Goal: Information Seeking & Learning: Understand process/instructions

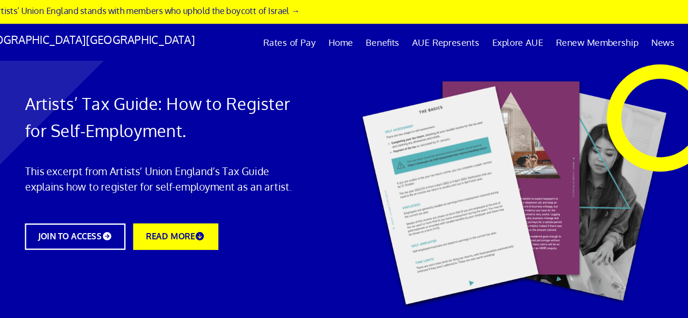
scroll to position [97, 0]
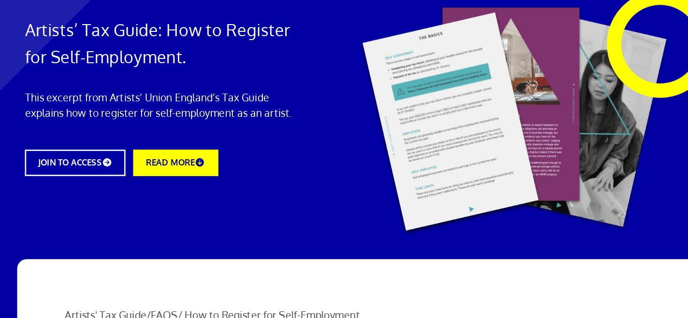
drag, startPoint x: 116, startPoint y: 216, endPoint x: 242, endPoint y: 283, distance: 141.6
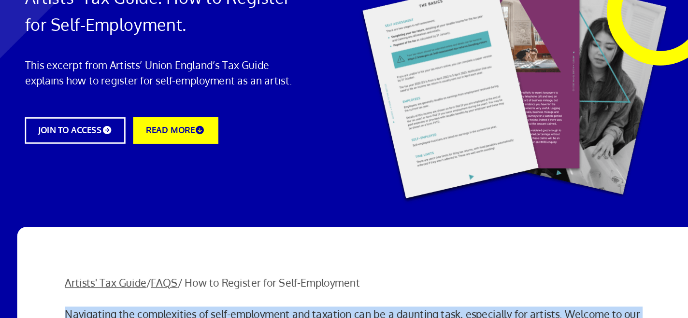
scroll to position [837, 0]
copy div "Navigating the complexities of self-employment and taxation can be a daunting t…"
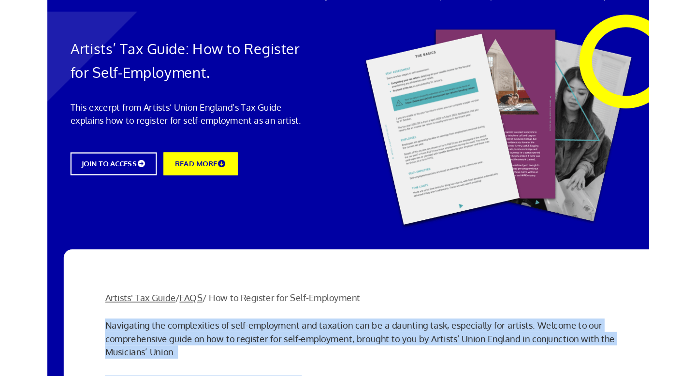
scroll to position [0, 5]
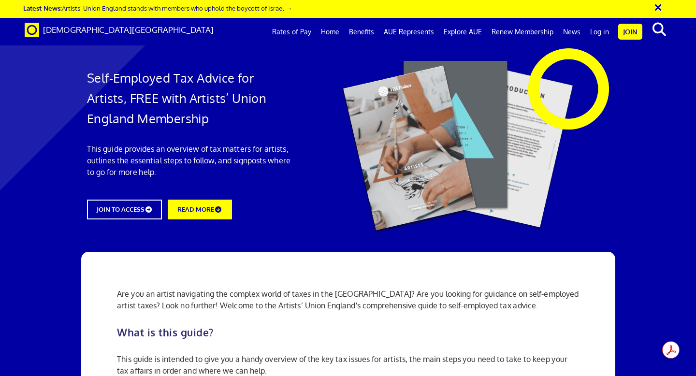
scroll to position [712, 0]
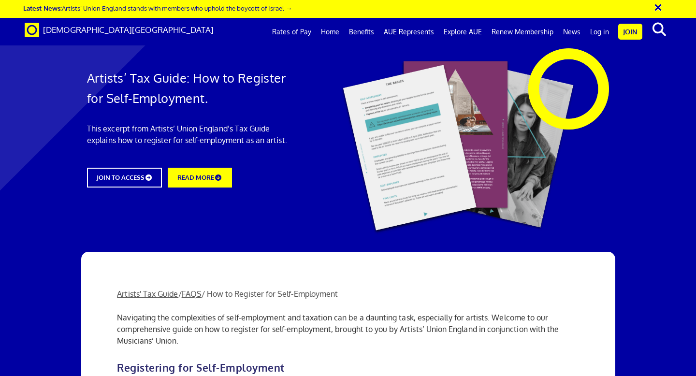
scroll to position [352, 0]
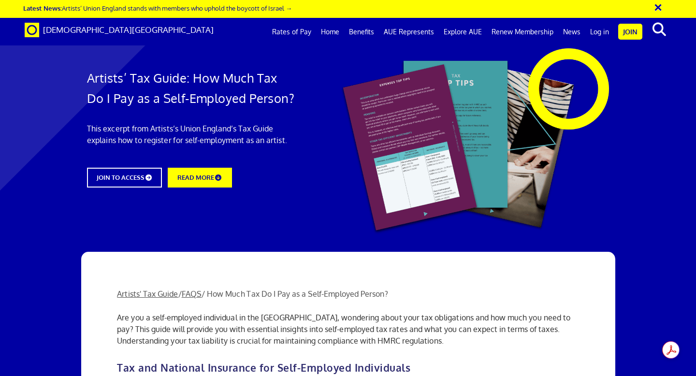
scroll to position [1015, 0]
drag, startPoint x: 180, startPoint y: 240, endPoint x: 172, endPoint y: 105, distance: 135.5
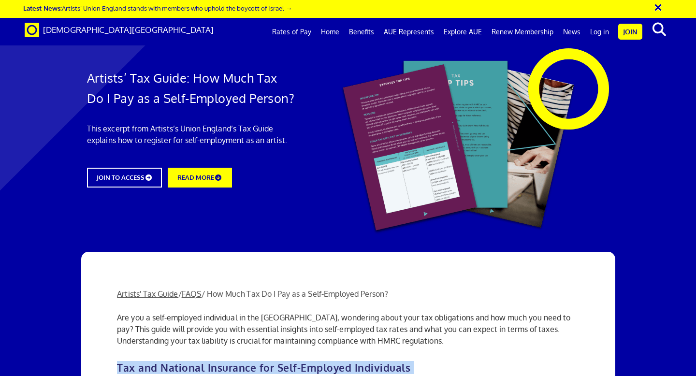
click at [118, 362] on h2 "Tax and National Insurance for Self-Employed Individuals" at bounding box center [347, 367] width 461 height 11
copy div "Lor ips Dolorsit Ametconse adi Elit-Seddoeiu Temporincid Ut l etdo-magnaali eni…"
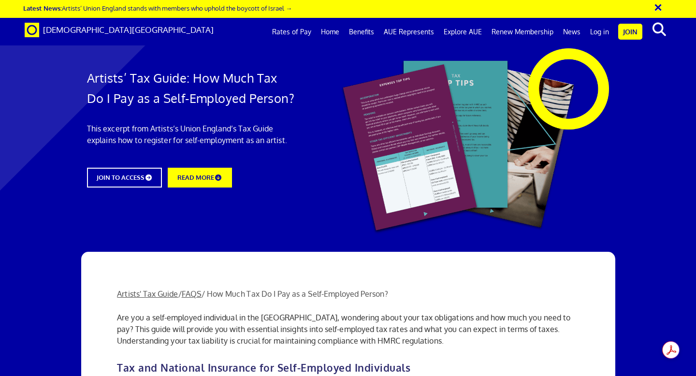
drag, startPoint x: 465, startPoint y: 272, endPoint x: 392, endPoint y: 198, distance: 104.2
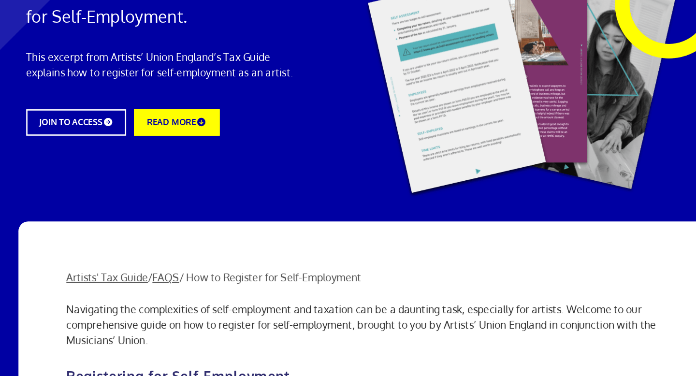
scroll to position [645, 0]
